Goal: Transaction & Acquisition: Purchase product/service

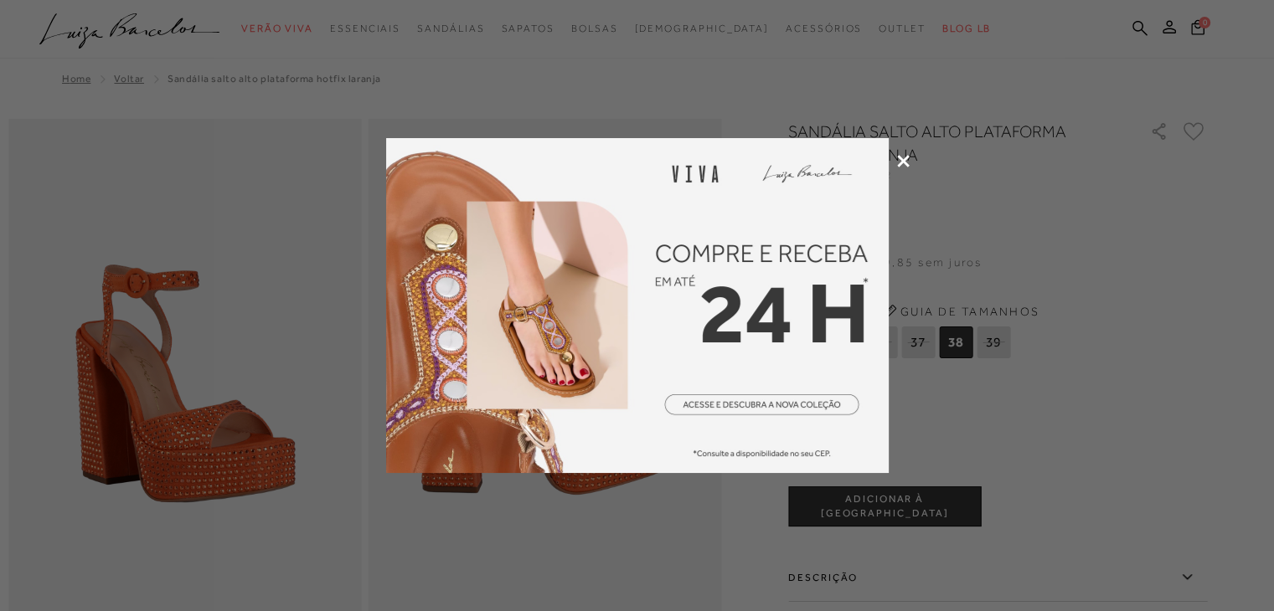
click at [903, 158] on icon at bounding box center [903, 161] width 13 height 13
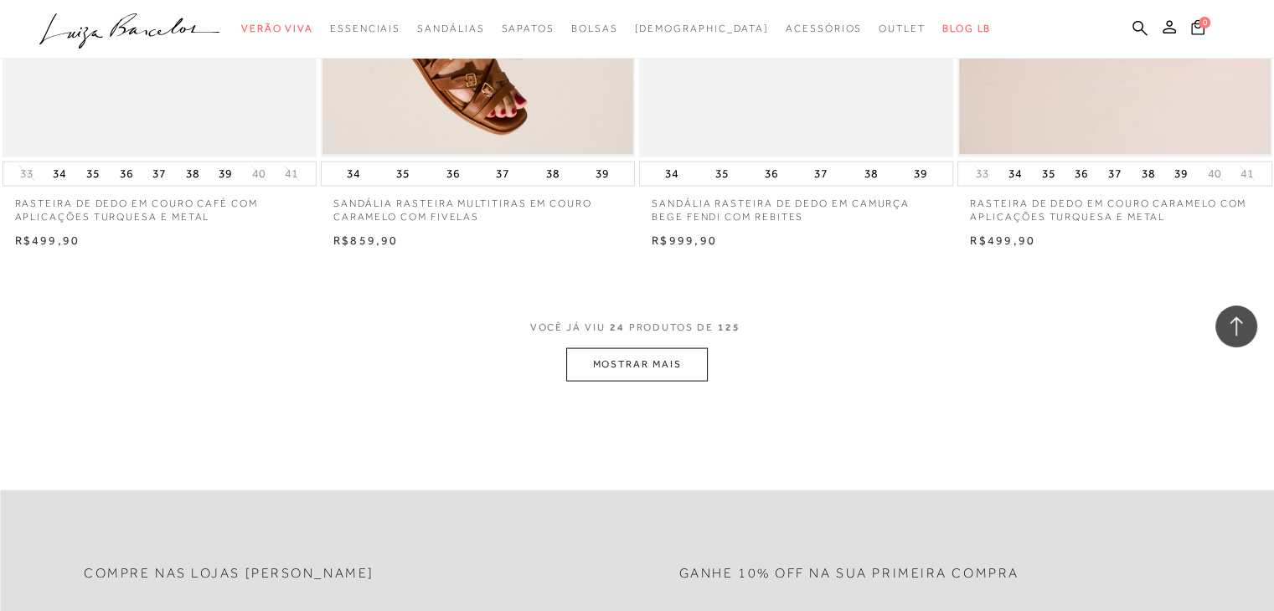
scroll to position [3364, 0]
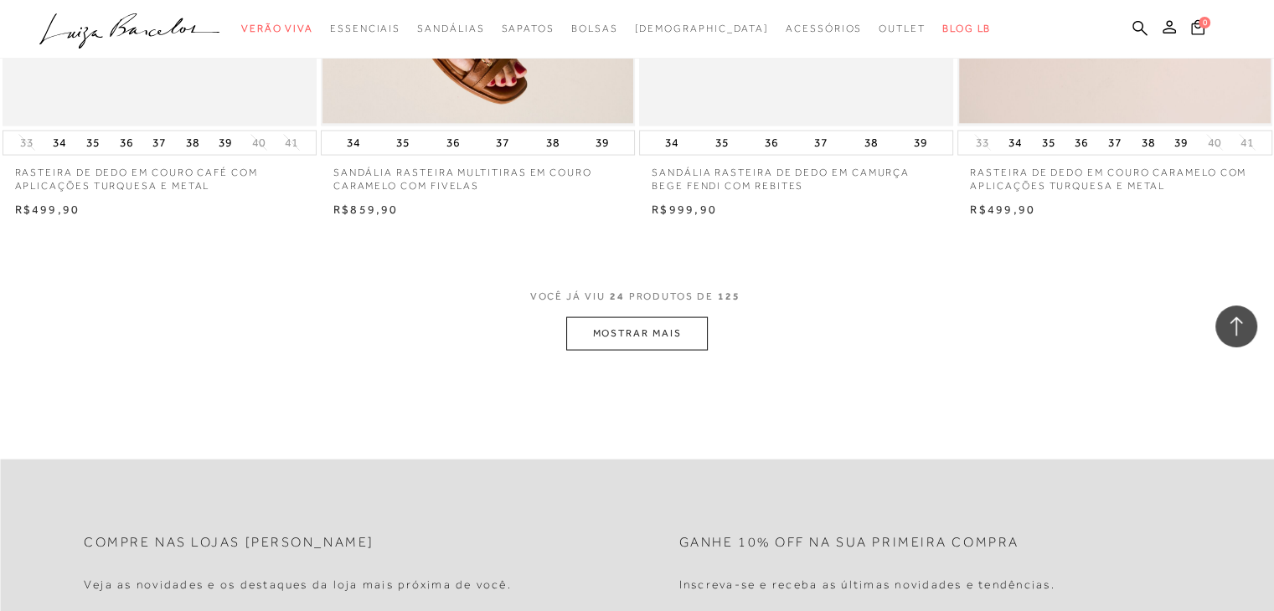
click at [660, 336] on button "MOSTRAR MAIS" at bounding box center [636, 333] width 141 height 33
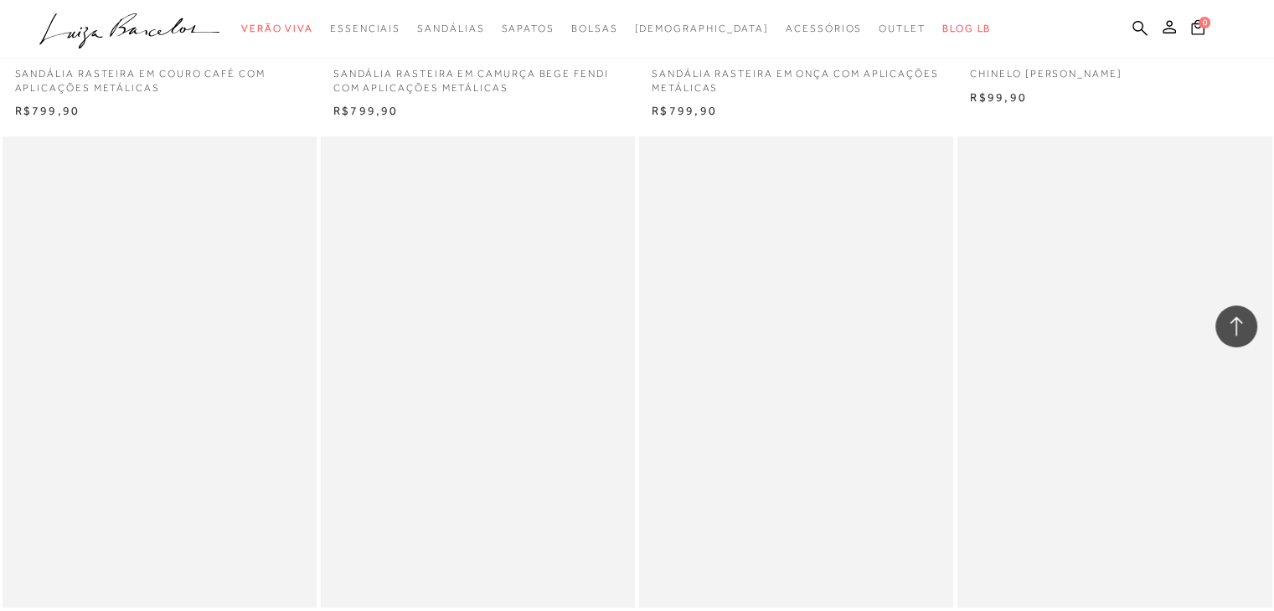
scroll to position [6797, 0]
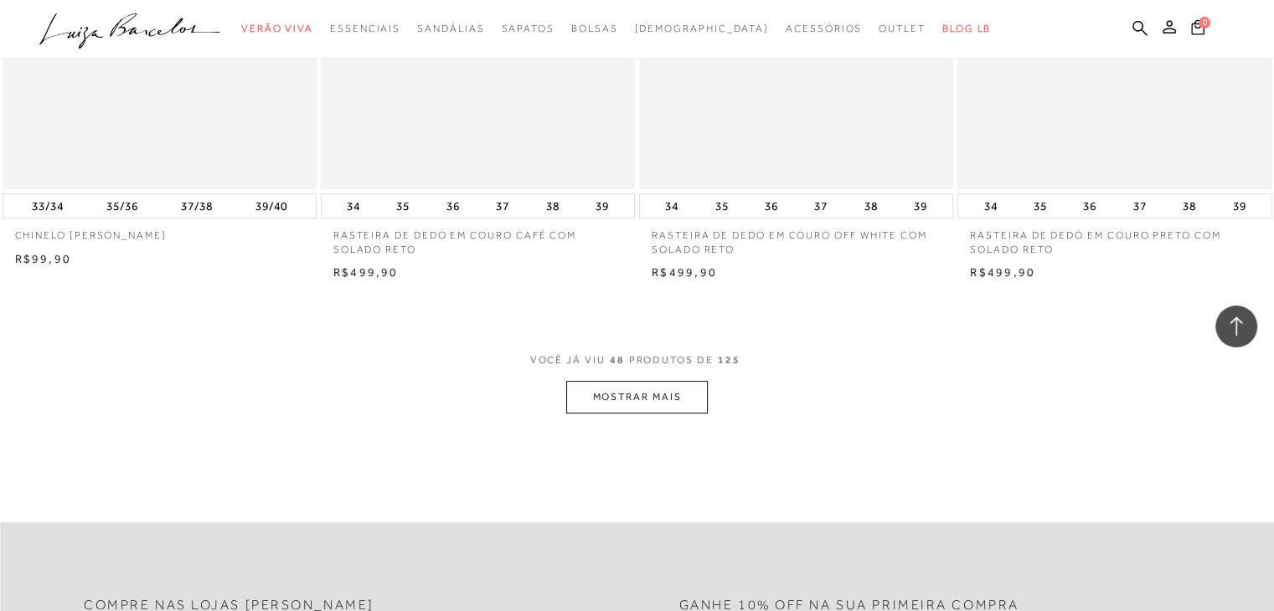
click at [636, 394] on button "MOSTRAR MAIS" at bounding box center [636, 397] width 141 height 33
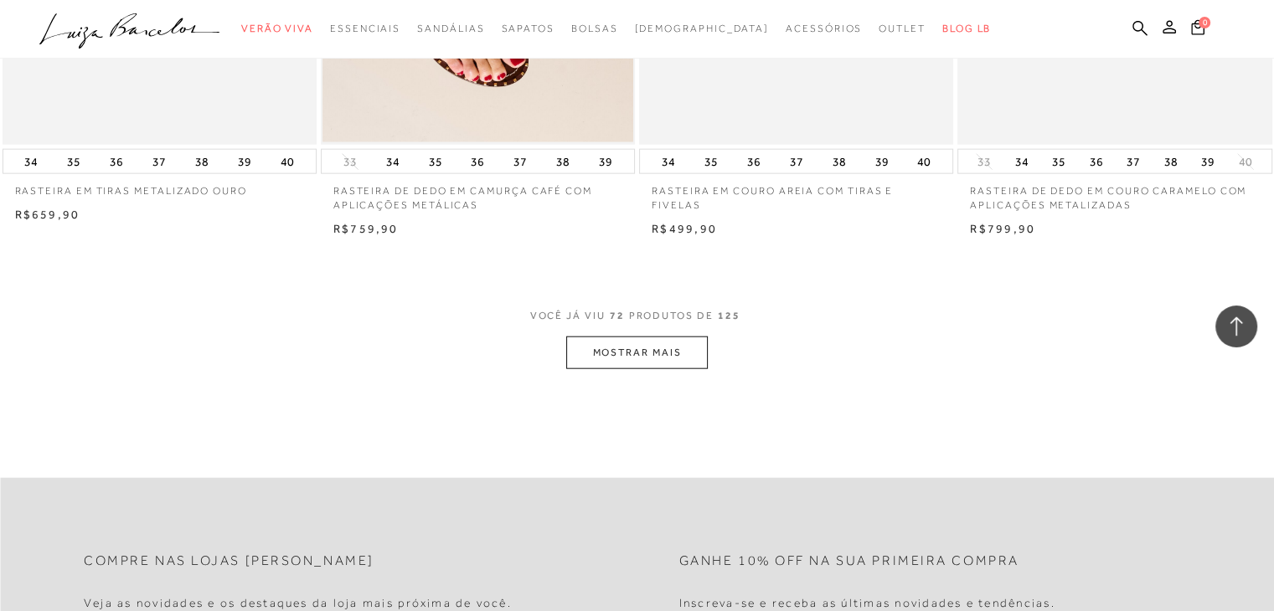
scroll to position [10314, 0]
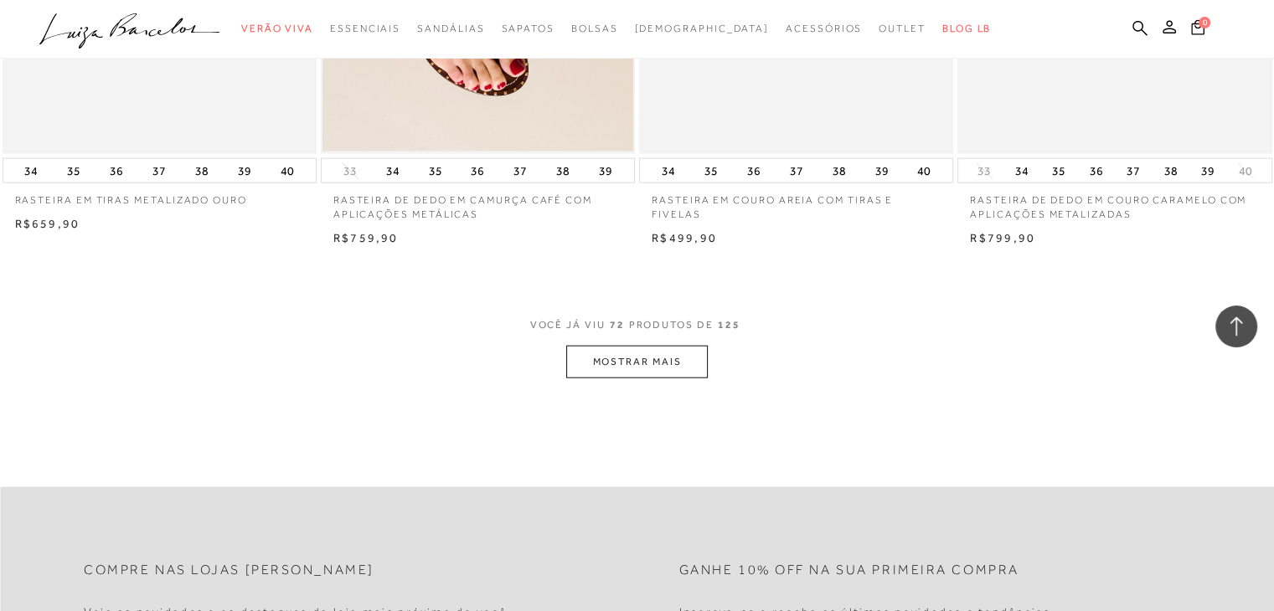
click at [633, 359] on button "MOSTRAR MAIS" at bounding box center [636, 362] width 141 height 33
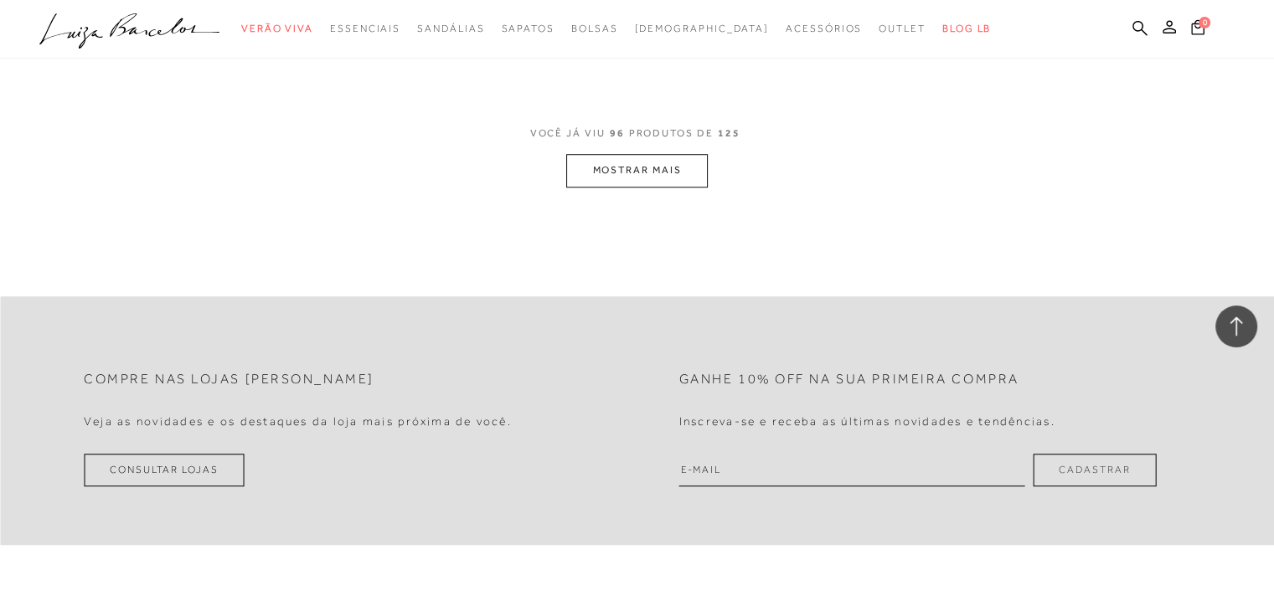
scroll to position [13998, 0]
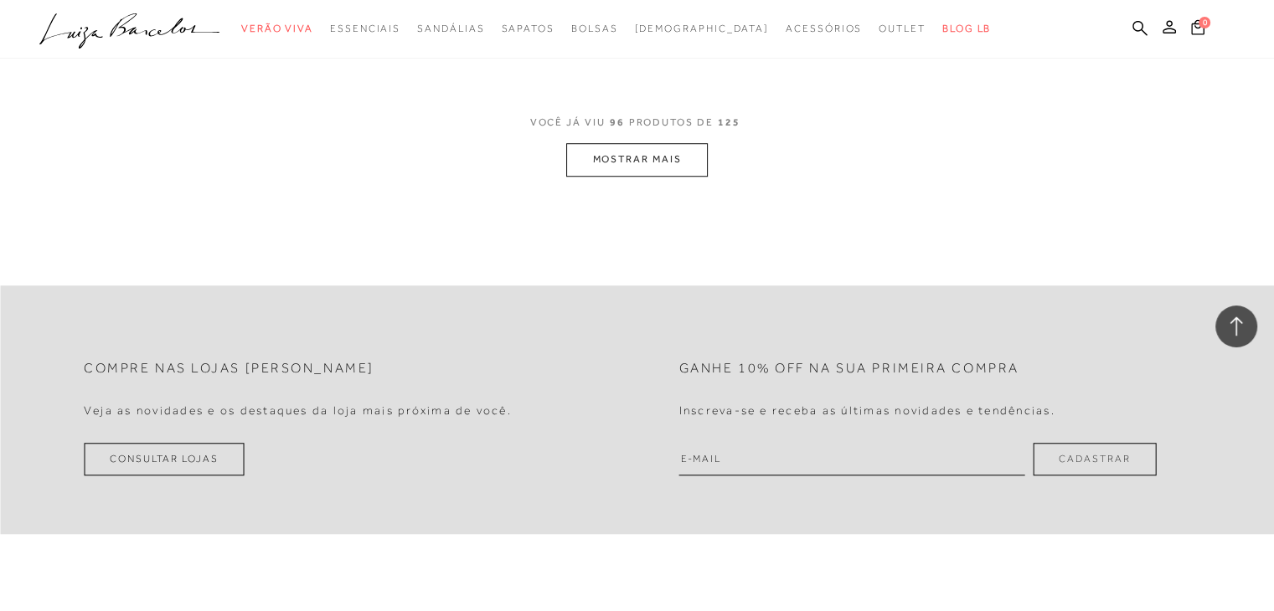
click at [595, 162] on button "MOSTRAR MAIS" at bounding box center [636, 159] width 141 height 33
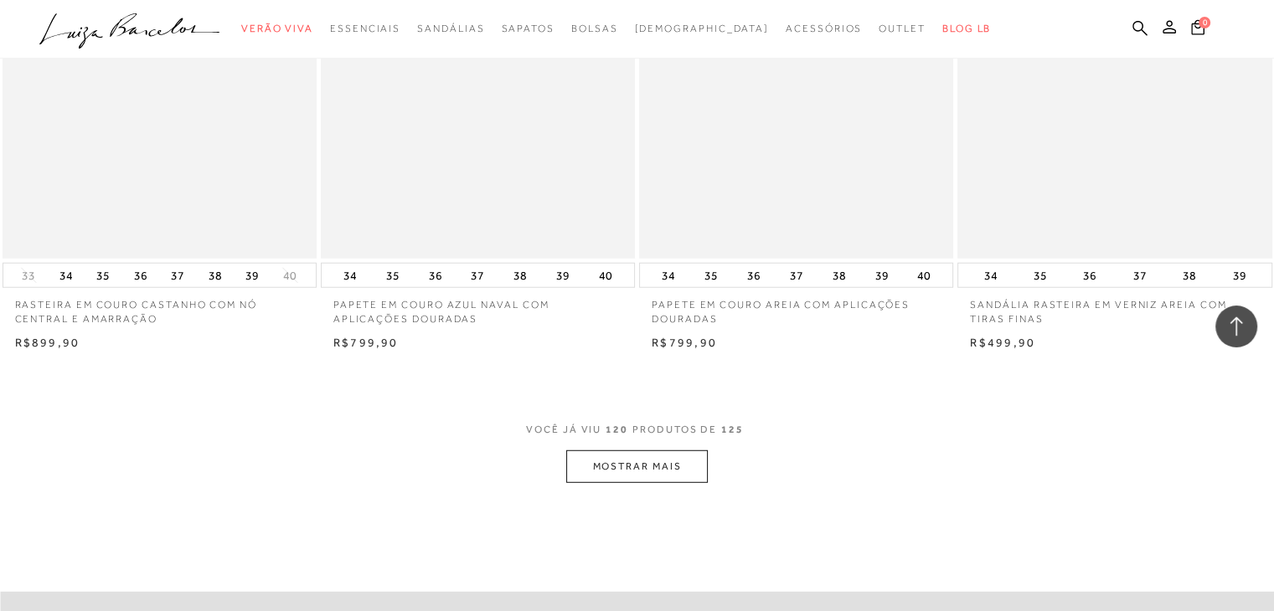
scroll to position [17264, 0]
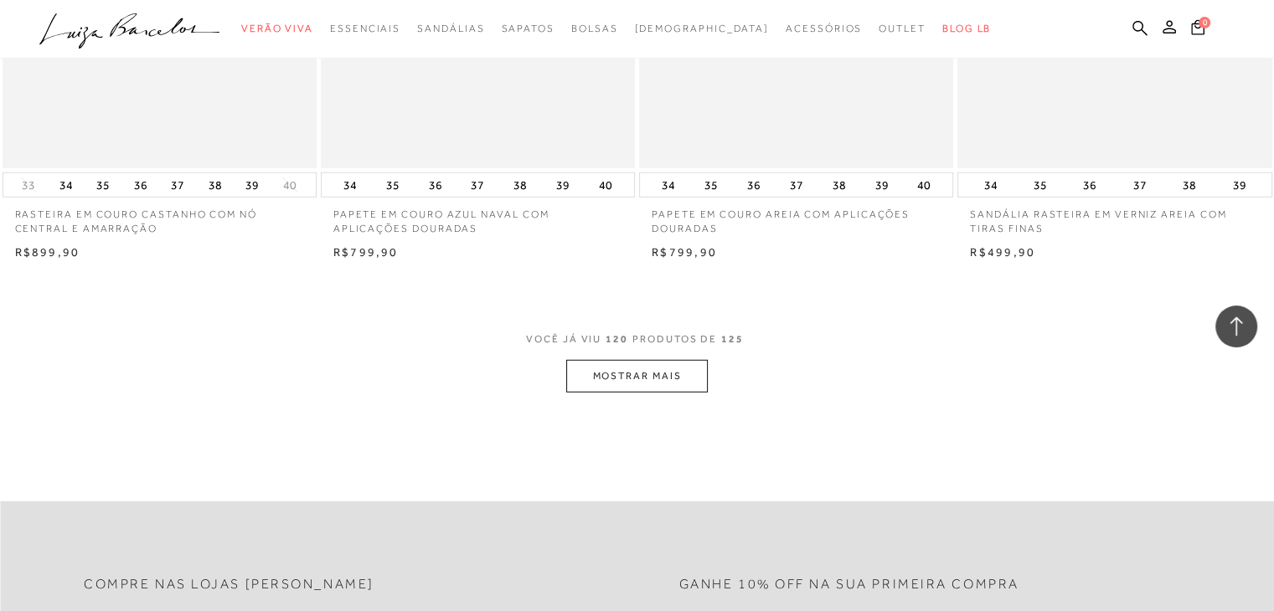
click at [692, 387] on button "MOSTRAR MAIS" at bounding box center [636, 376] width 141 height 33
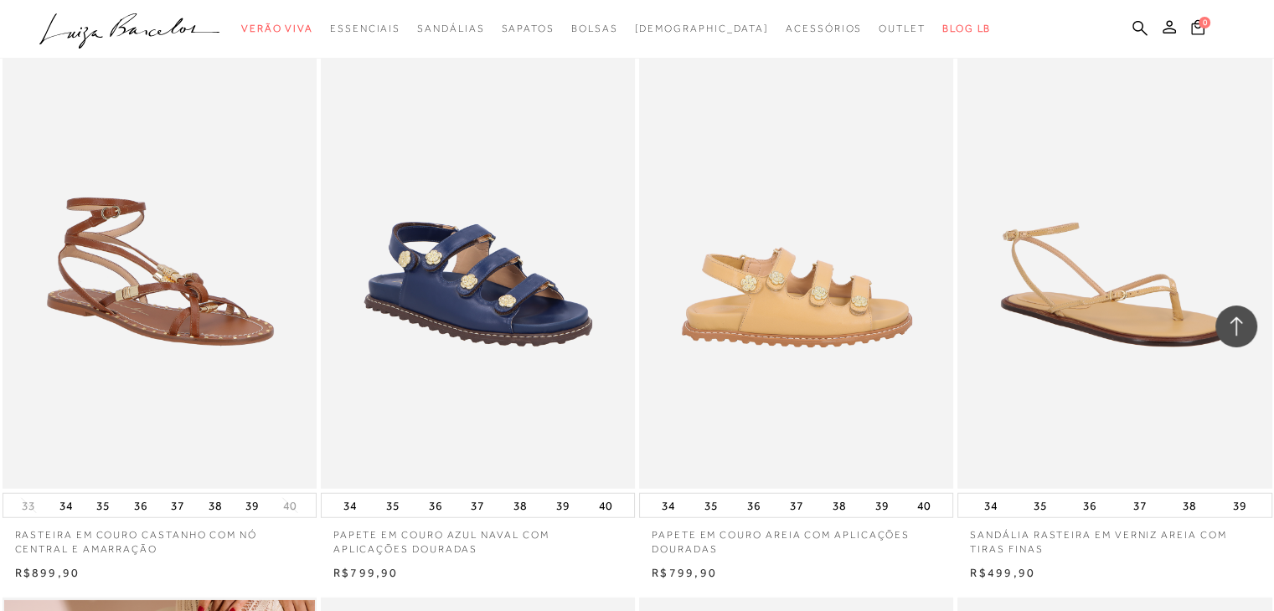
scroll to position [16929, 0]
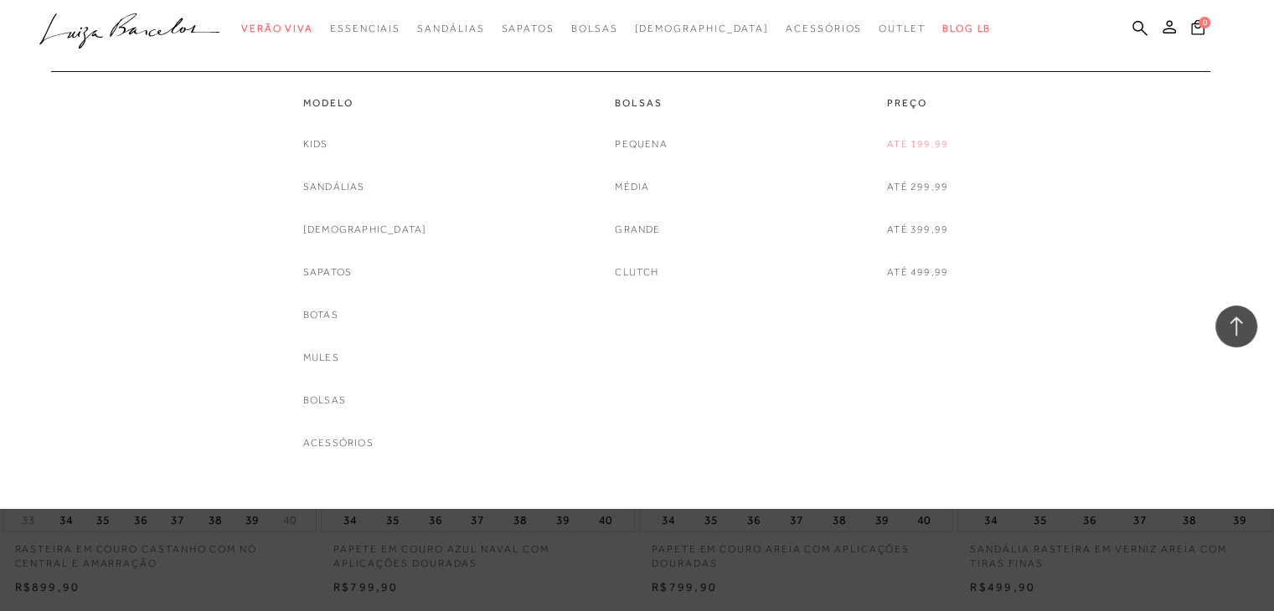
click at [932, 138] on link "Até 199,99" at bounding box center [917, 145] width 61 height 18
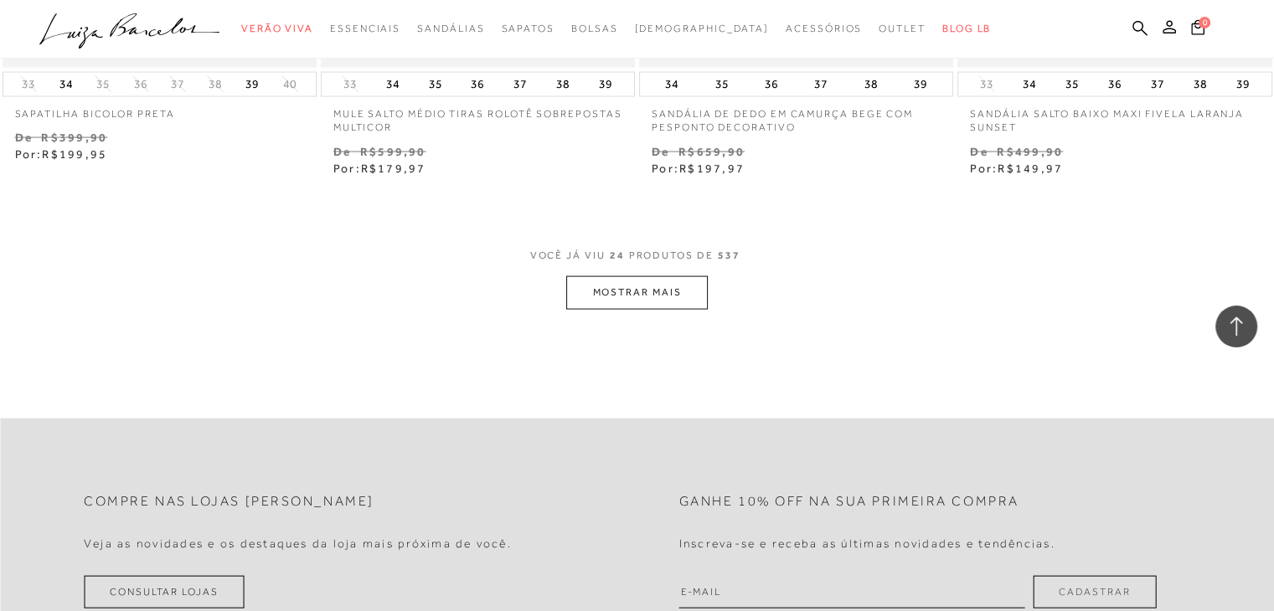
scroll to position [3517, 0]
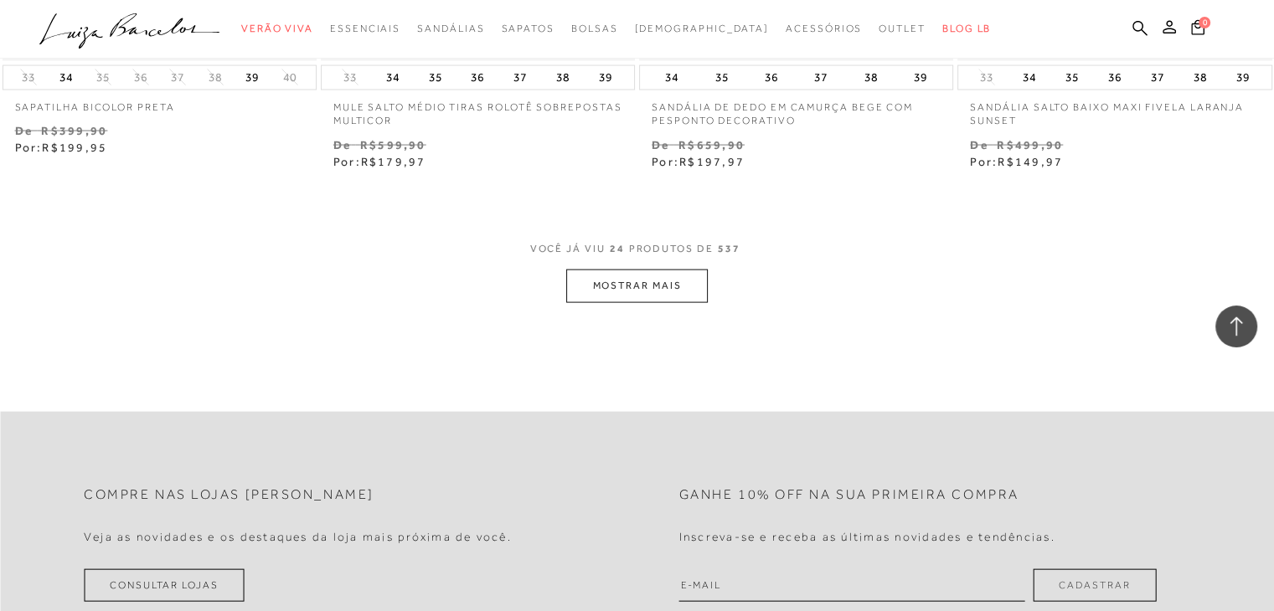
click at [612, 282] on button "MOSTRAR MAIS" at bounding box center [636, 286] width 141 height 33
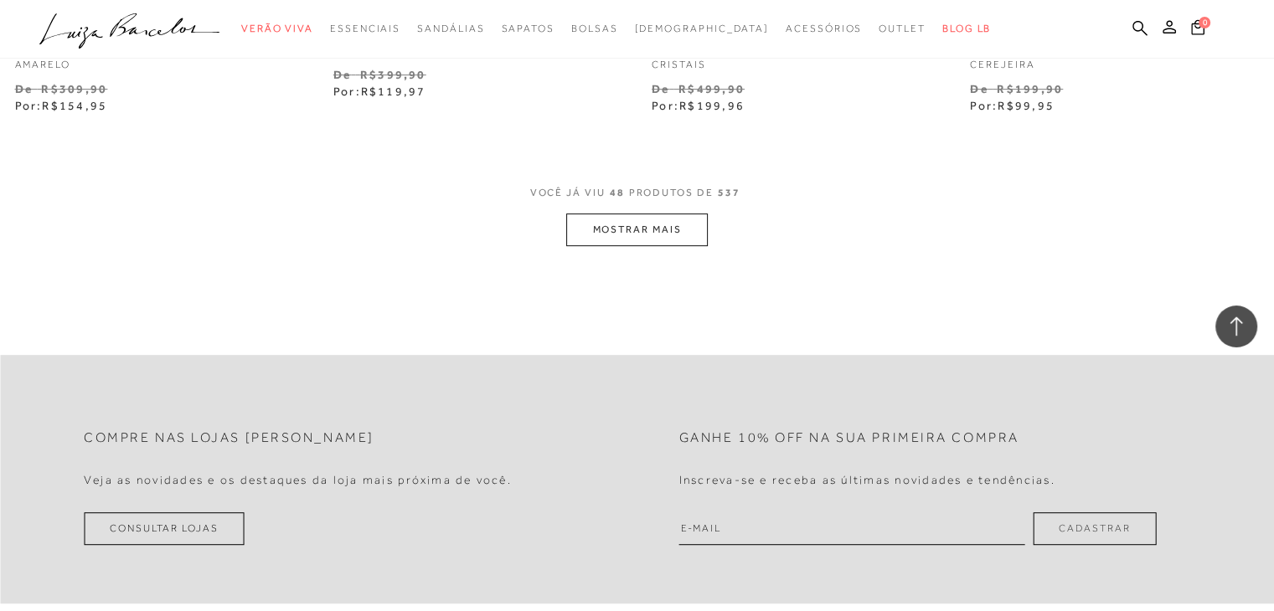
scroll to position [7201, 0]
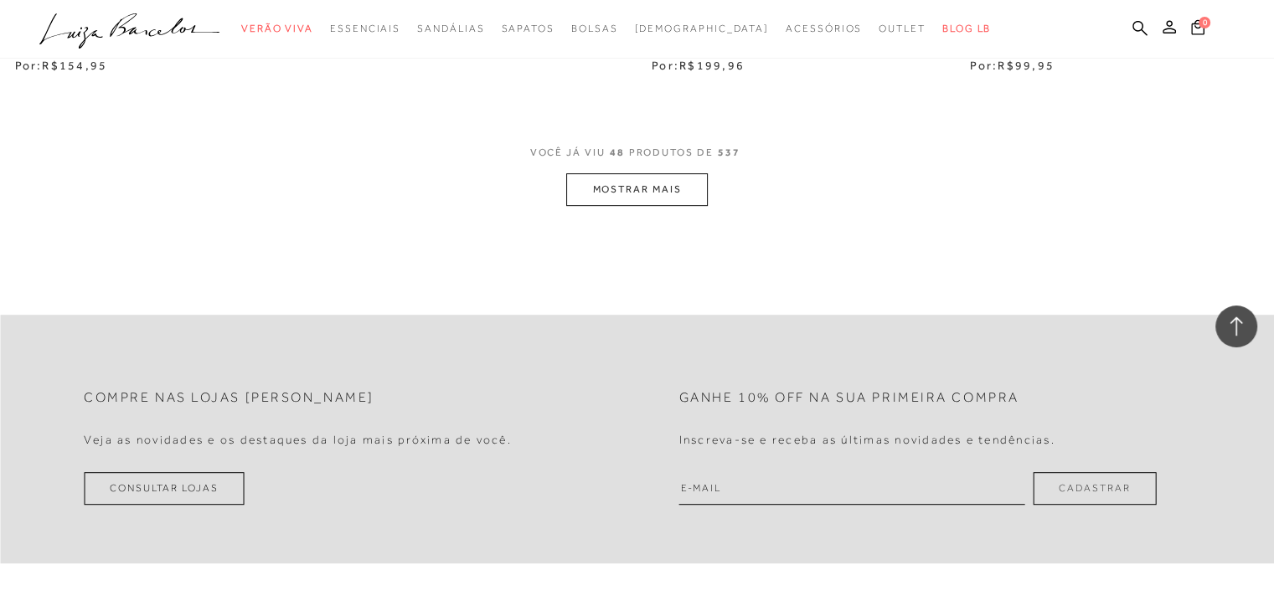
click at [653, 188] on button "MOSTRAR MAIS" at bounding box center [636, 189] width 141 height 33
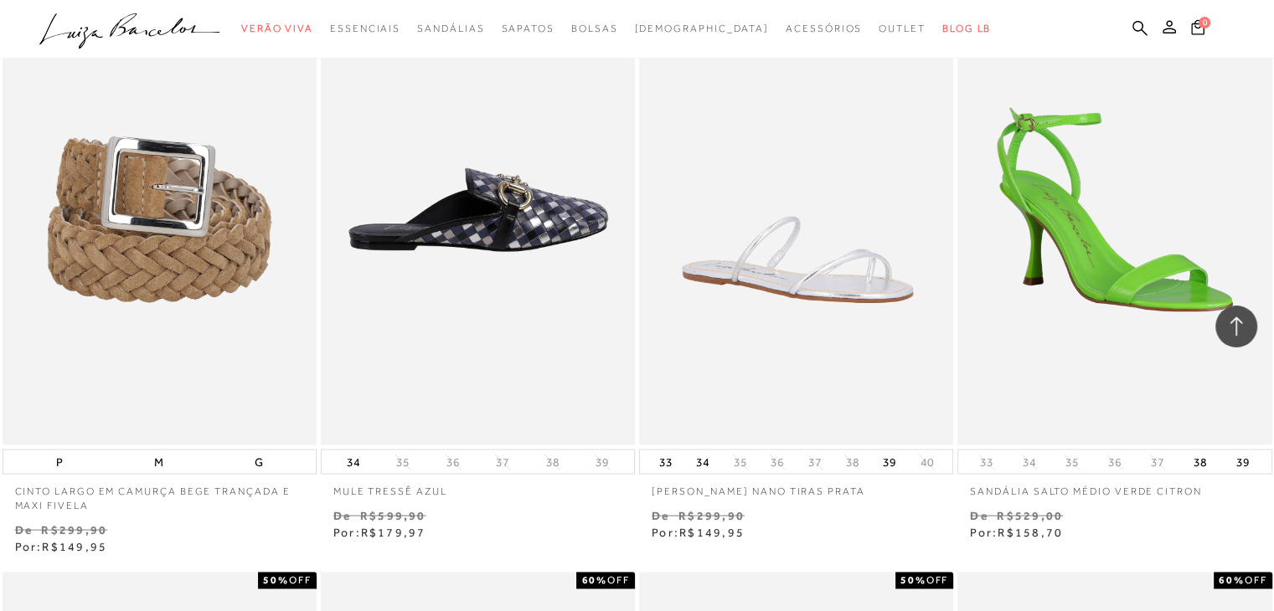
scroll to position [9713, 0]
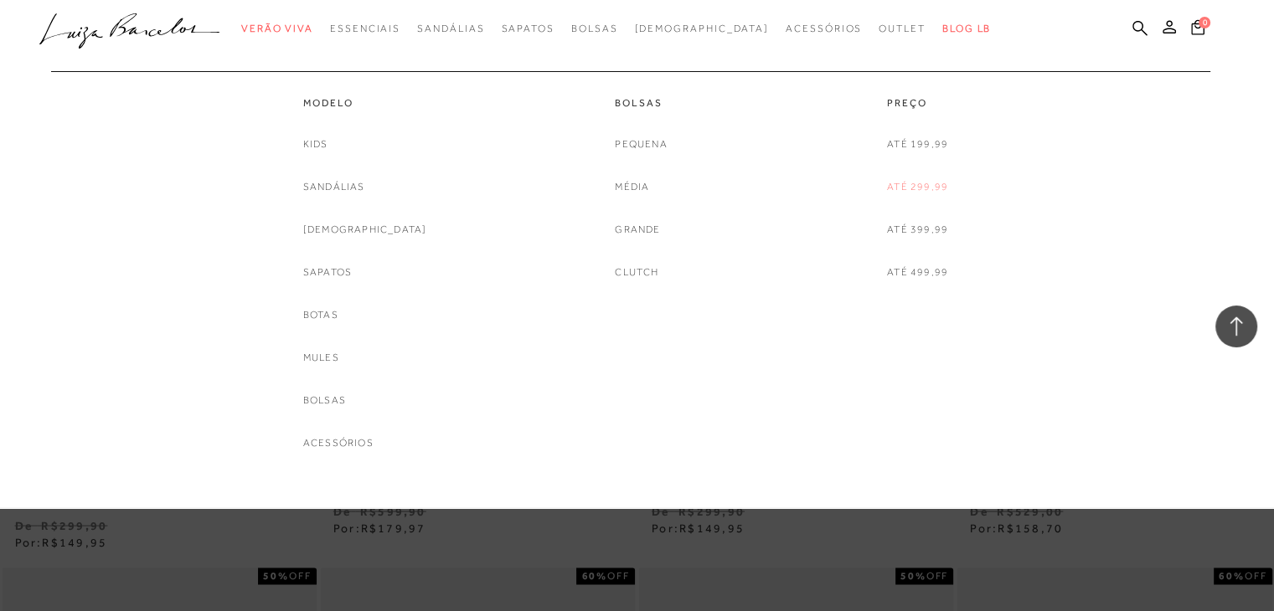
click at [912, 192] on link "Até 299,99" at bounding box center [917, 187] width 61 height 18
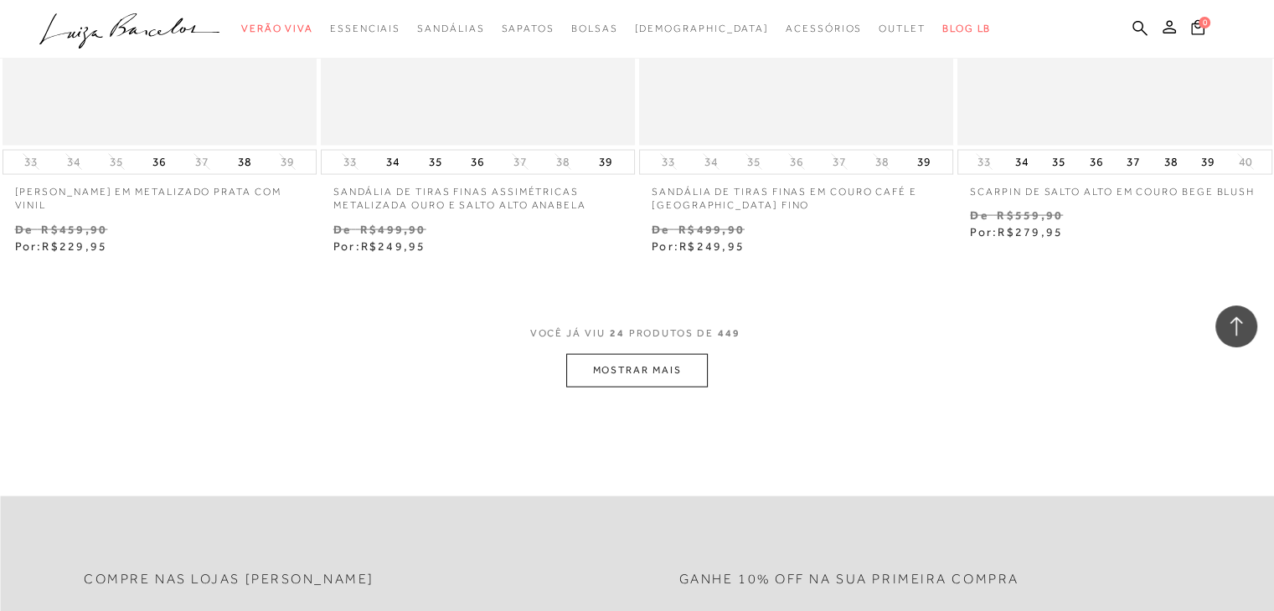
scroll to position [3433, 0]
click at [646, 379] on button "MOSTRAR MAIS" at bounding box center [636, 369] width 141 height 33
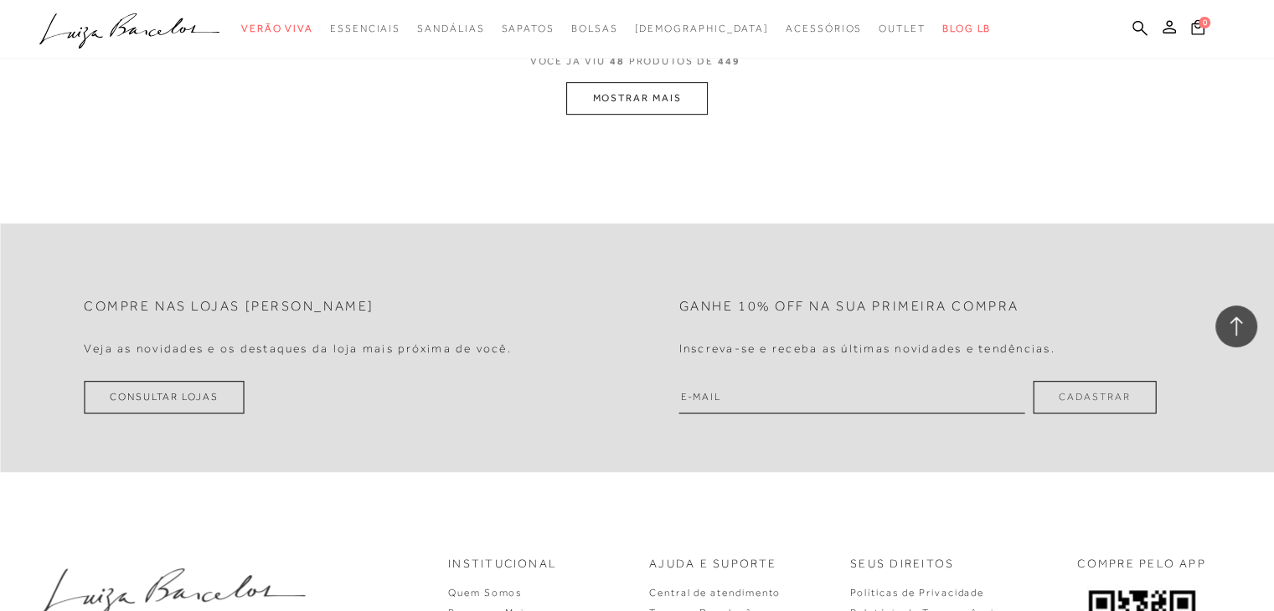
scroll to position [7369, 0]
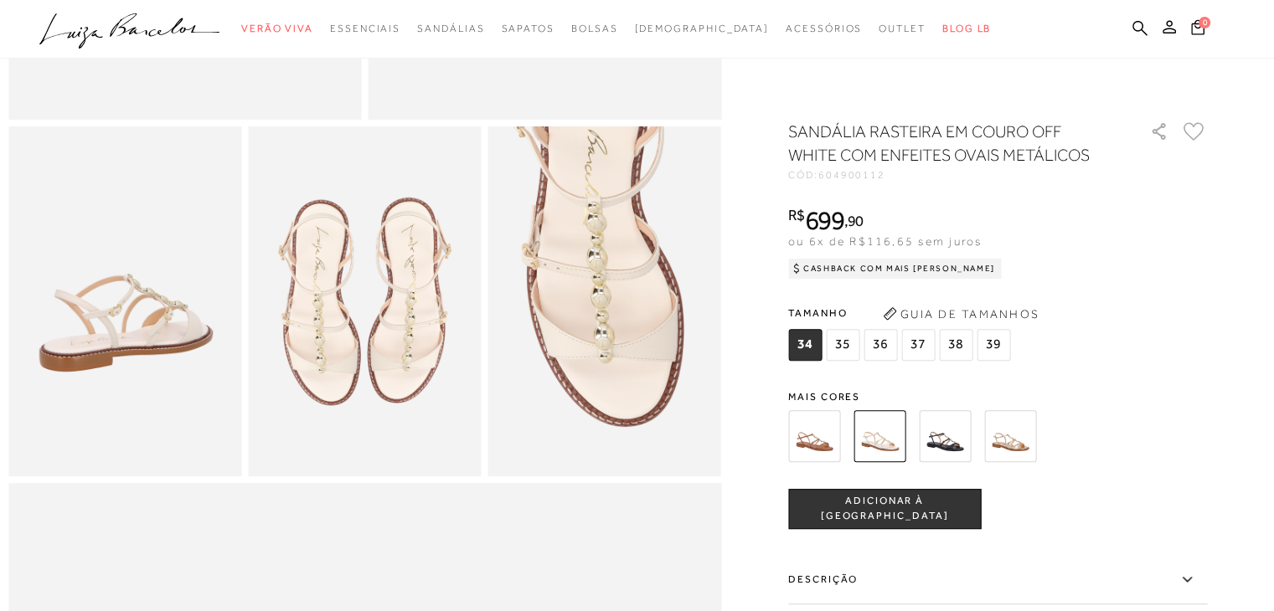
scroll to position [586, 0]
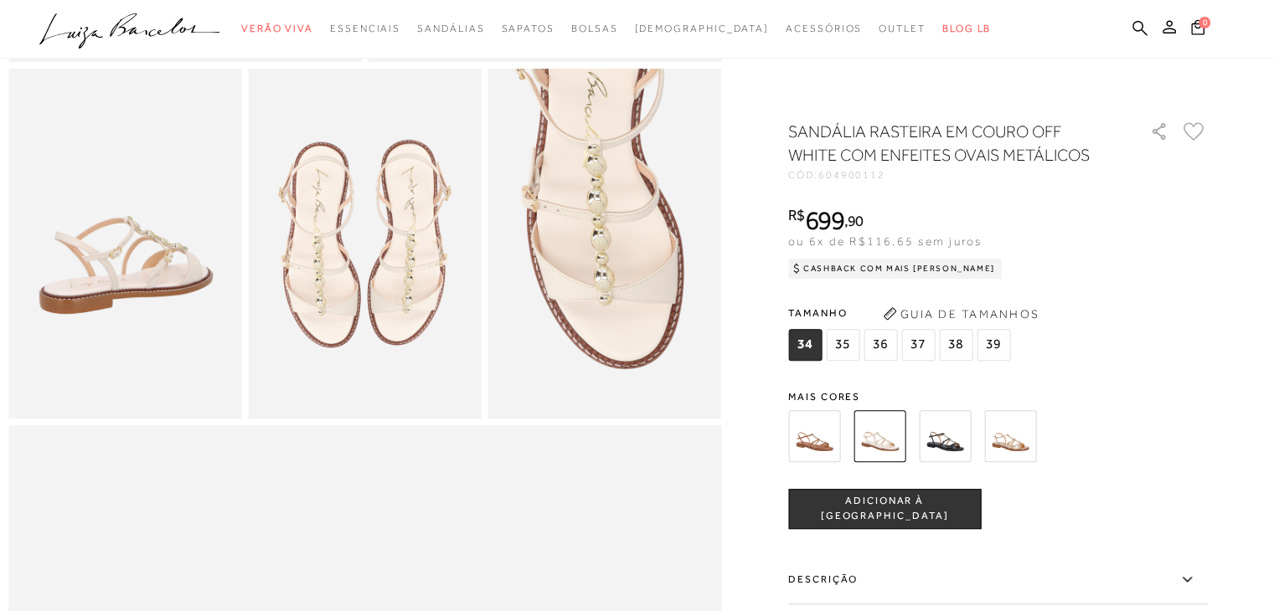
click at [944, 428] on img at bounding box center [945, 436] width 52 height 52
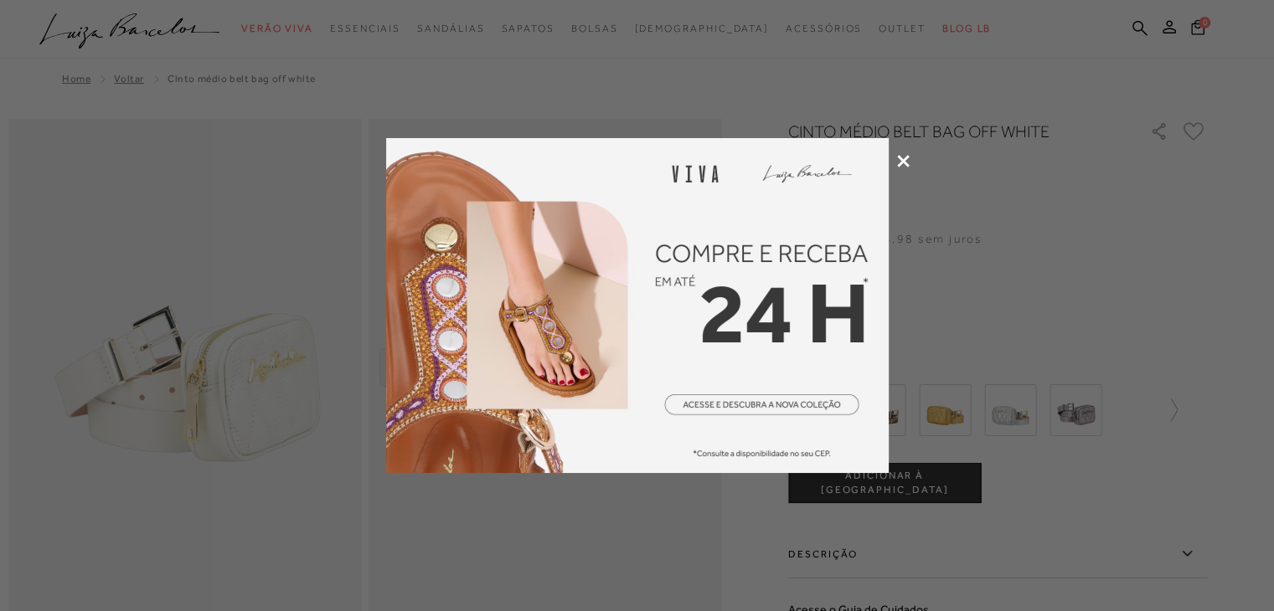
click at [899, 159] on icon at bounding box center [903, 161] width 13 height 13
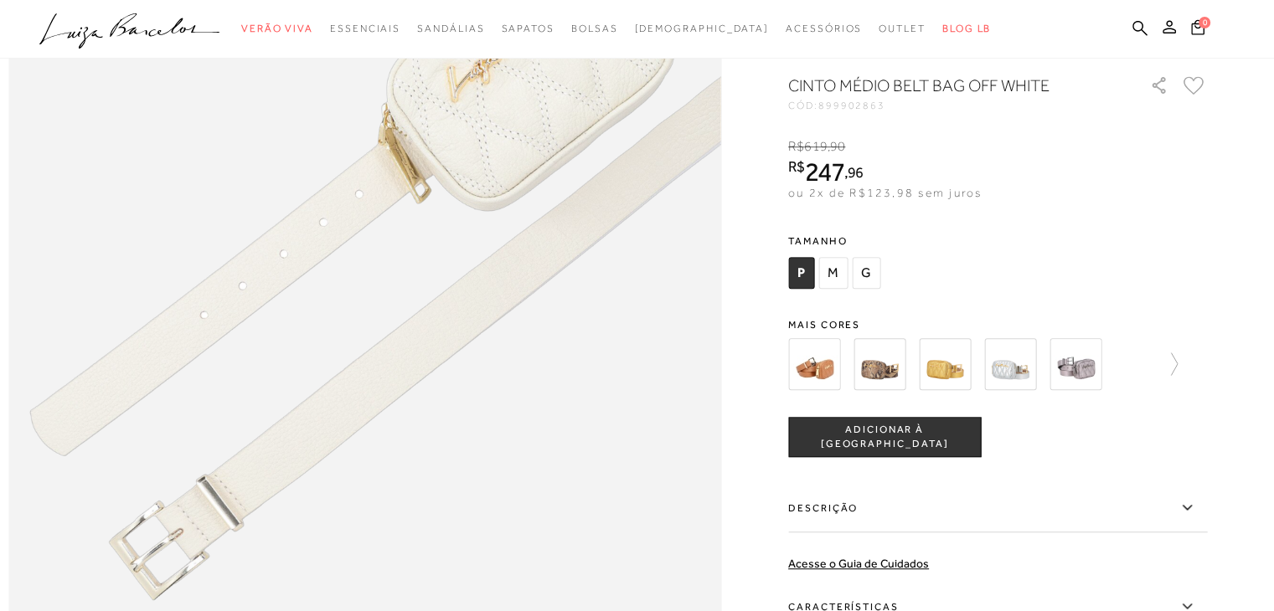
scroll to position [921, 0]
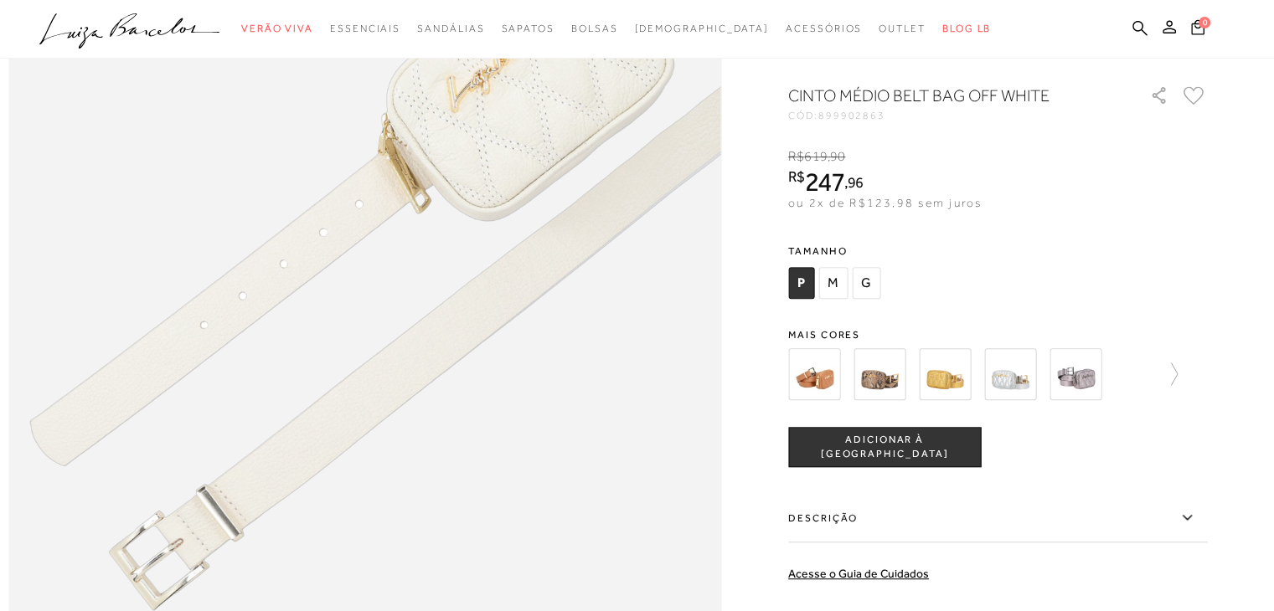
click at [939, 393] on img at bounding box center [945, 374] width 52 height 52
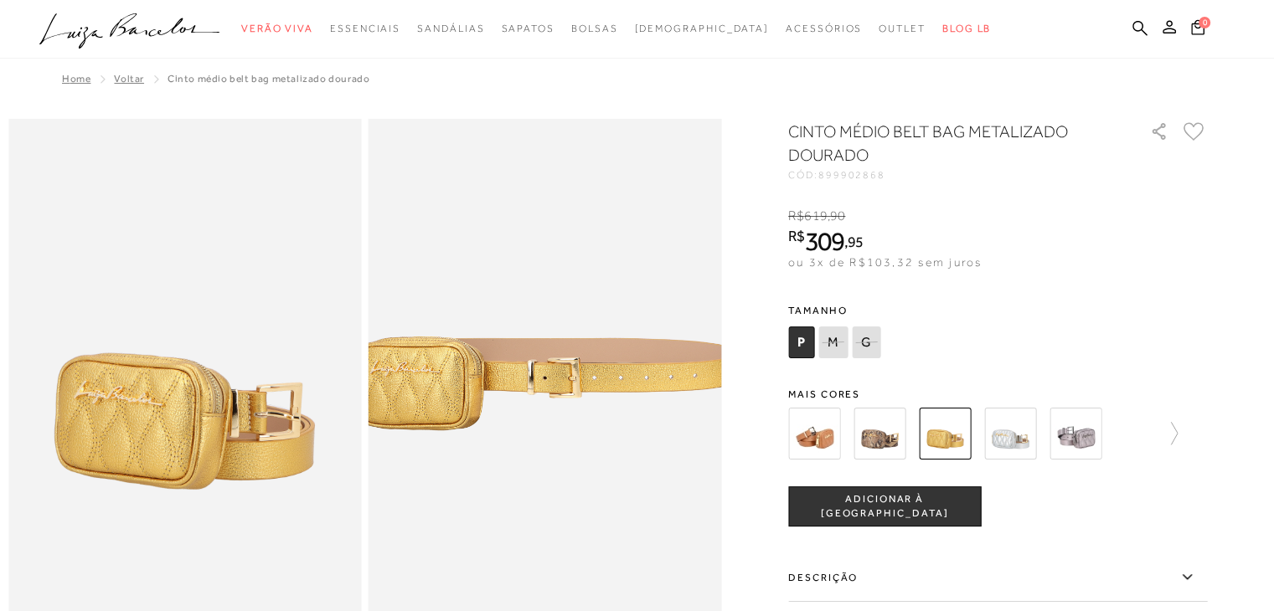
click at [871, 426] on img at bounding box center [879, 434] width 52 height 52
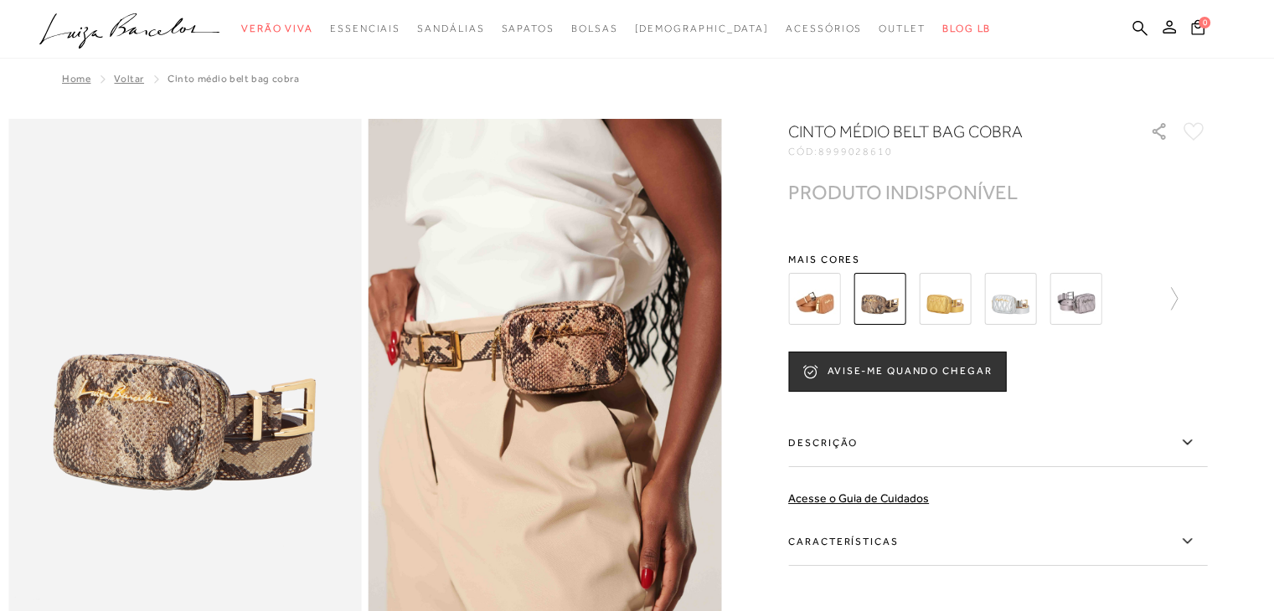
click at [1079, 292] on img at bounding box center [1075, 299] width 52 height 52
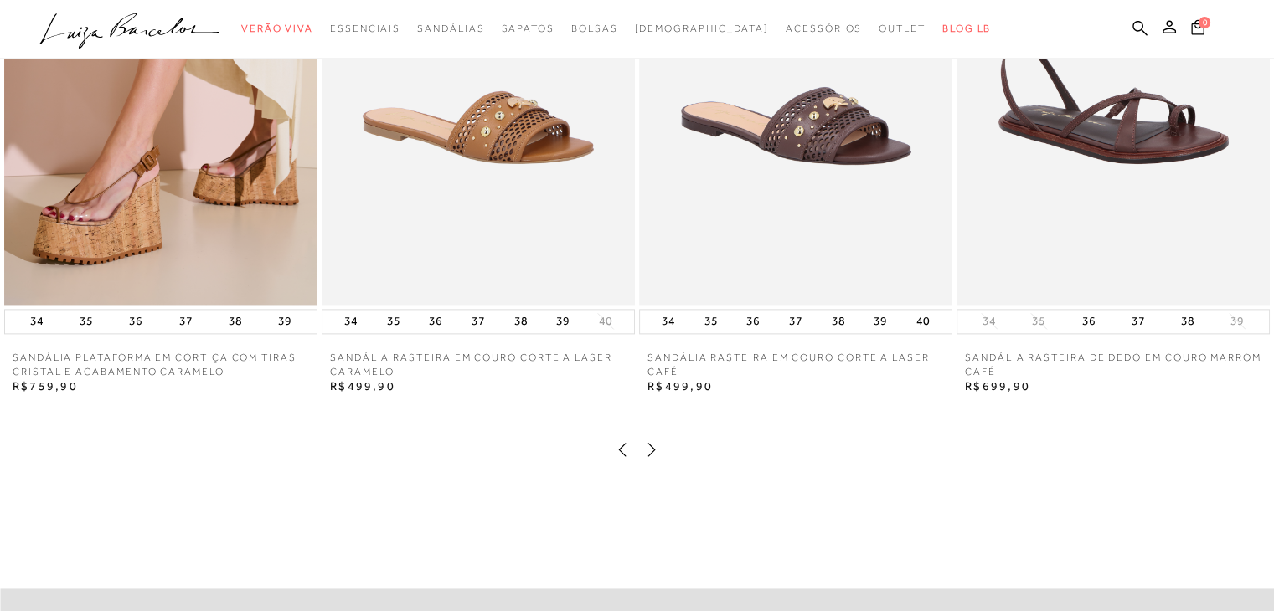
scroll to position [2177, 0]
